Goal: Task Accomplishment & Management: Use online tool/utility

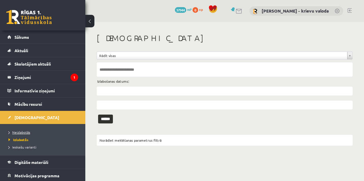
click at [25, 133] on span "Neizlabotās" at bounding box center [20, 132] width 22 height 5
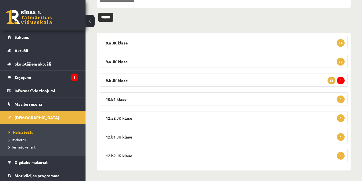
scroll to position [69, 0]
click at [116, 99] on legend "10.b1 klase 1" at bounding box center [224, 98] width 248 height 13
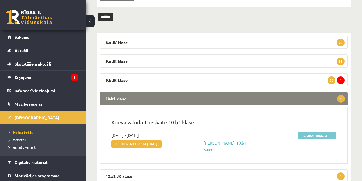
click at [316, 136] on link "Labot ieskaiti" at bounding box center [316, 135] width 38 height 7
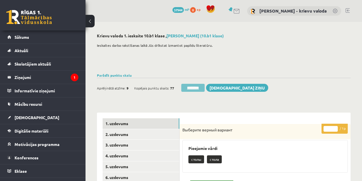
click at [193, 89] on input "********" at bounding box center [192, 88] width 23 height 8
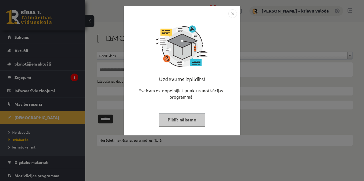
click at [180, 122] on button "Pildīt nākamo" at bounding box center [182, 119] width 47 height 13
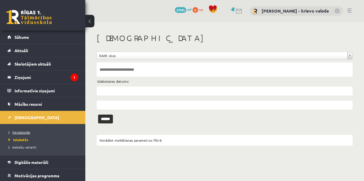
click at [20, 132] on span "Neizlabotās" at bounding box center [20, 132] width 22 height 5
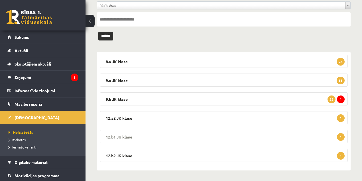
scroll to position [50, 0]
